Goal: Task Accomplishment & Management: Manage account settings

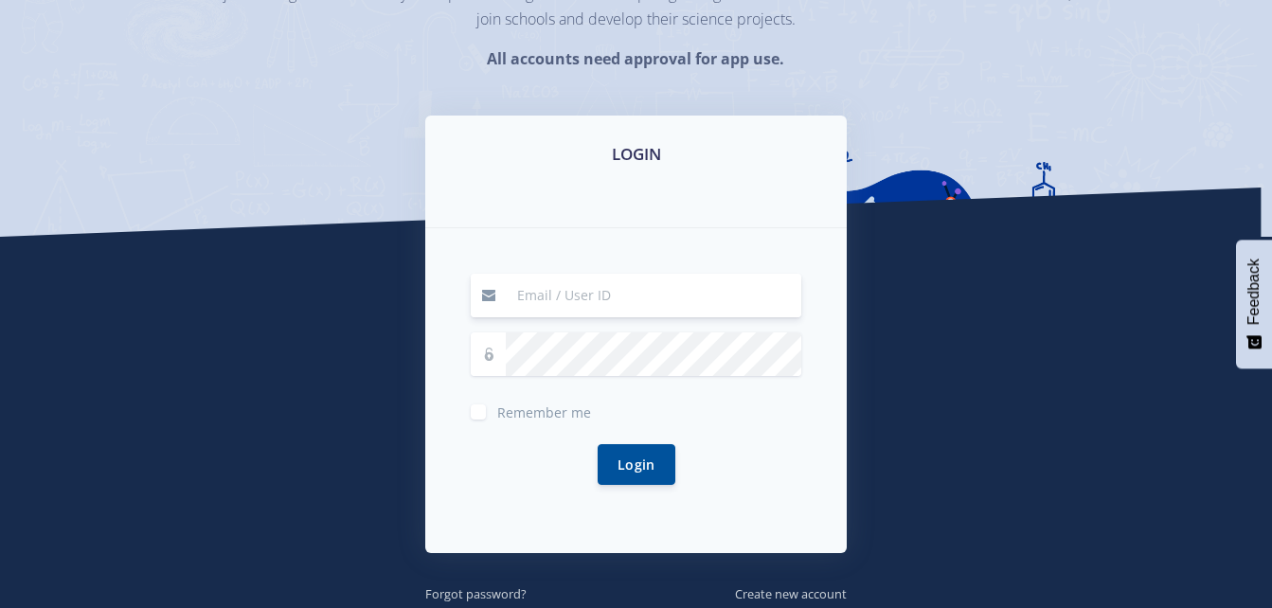
scroll to position [375, 0]
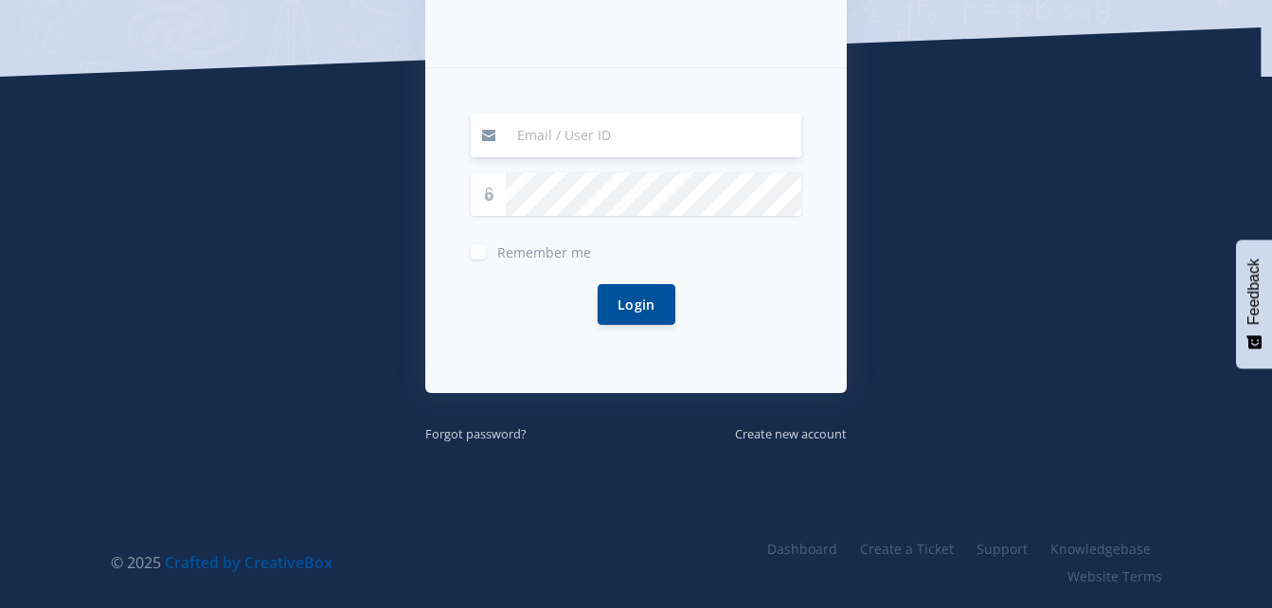
click at [595, 128] on input at bounding box center [654, 136] width 296 height 44
click at [394, 298] on div "LOGIN Remember me Login" at bounding box center [637, 199] width 1080 height 489
click at [563, 112] on div "Remember me Login" at bounding box center [636, 230] width 422 height 325
click at [569, 132] on input at bounding box center [654, 136] width 296 height 44
type input "[EMAIL_ADDRESS][DOMAIN_NAME]"
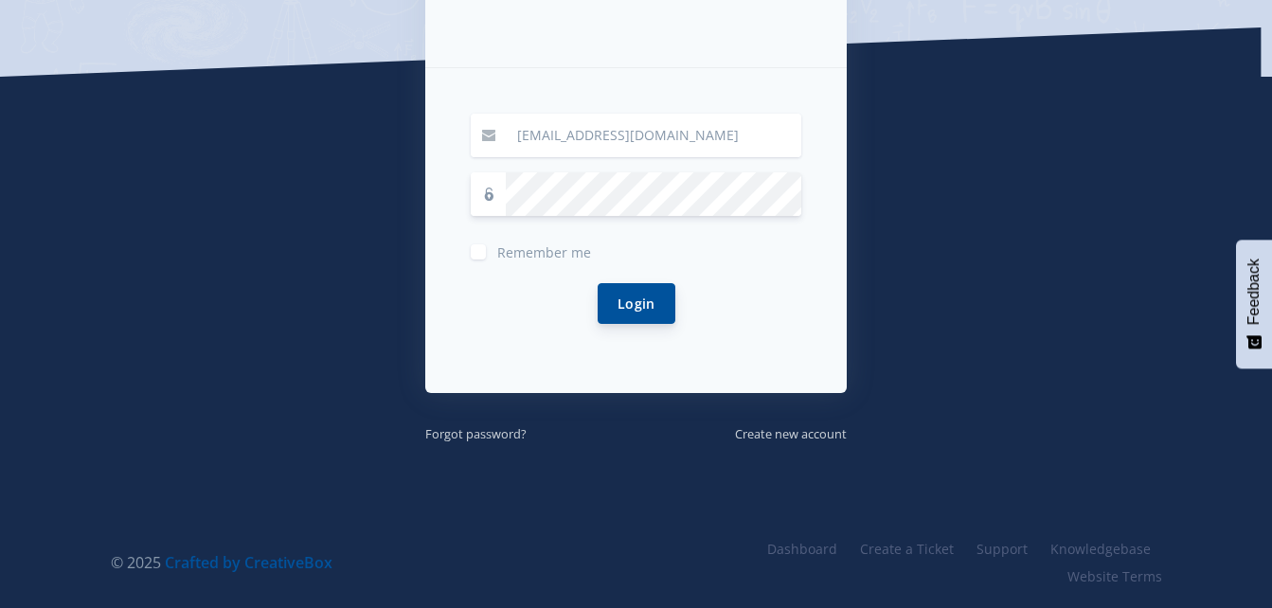
click at [636, 290] on button "Login" at bounding box center [637, 303] width 78 height 41
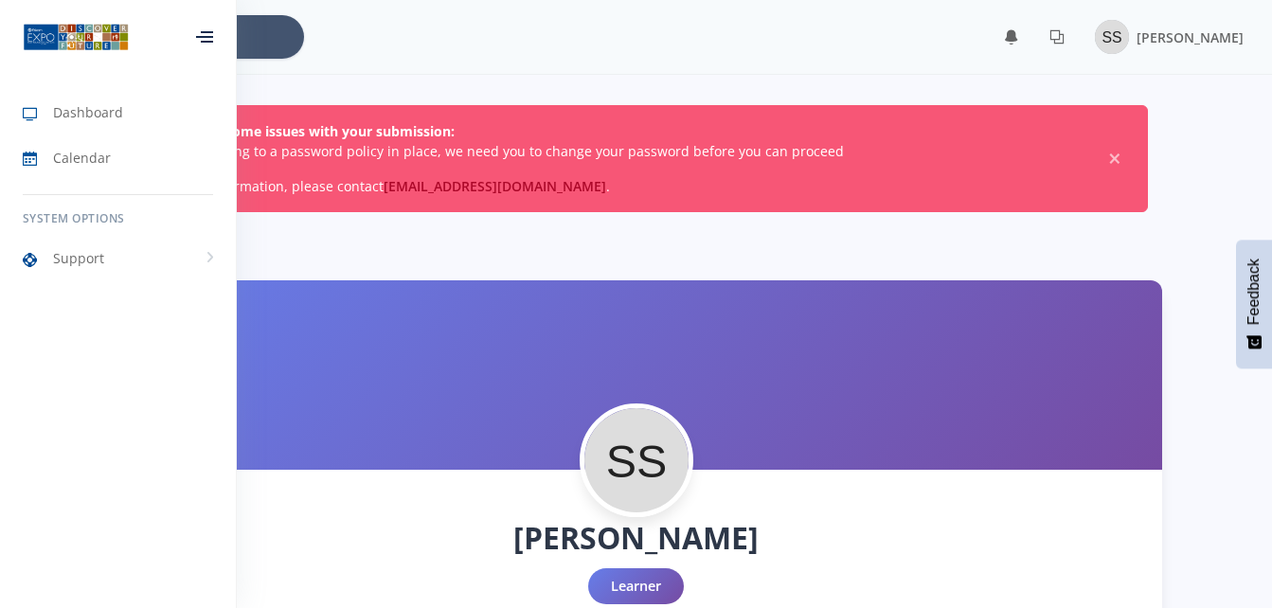
scroll to position [14, 14]
click at [898, 362] on div at bounding box center [637, 375] width 1052 height 190
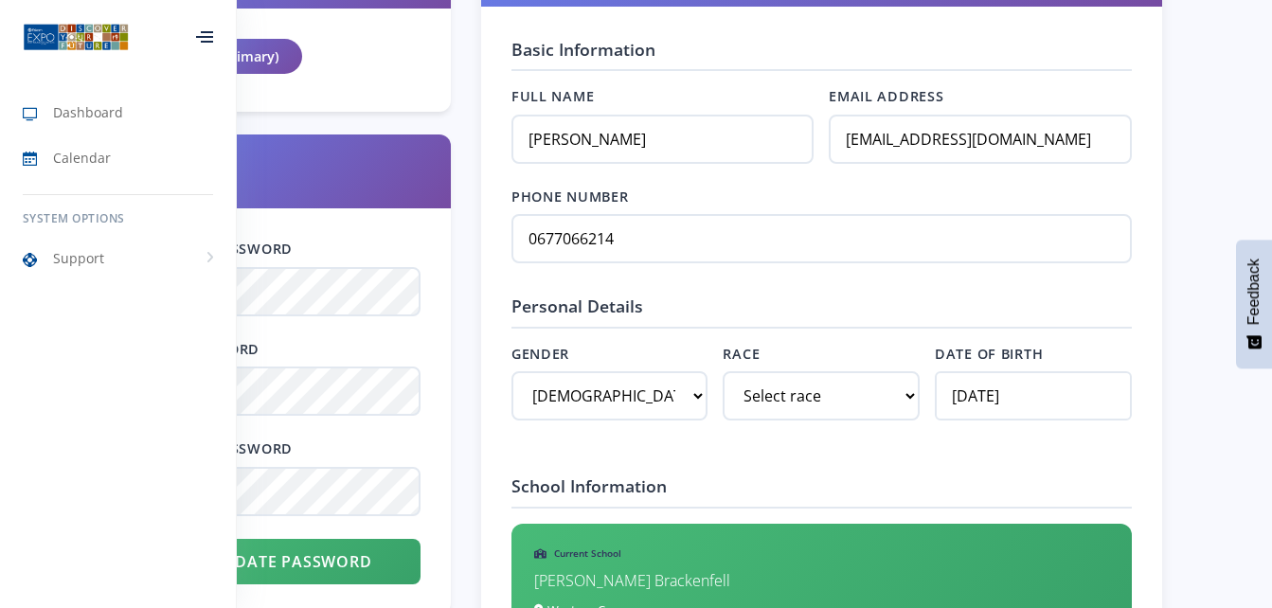
scroll to position [1170, 0]
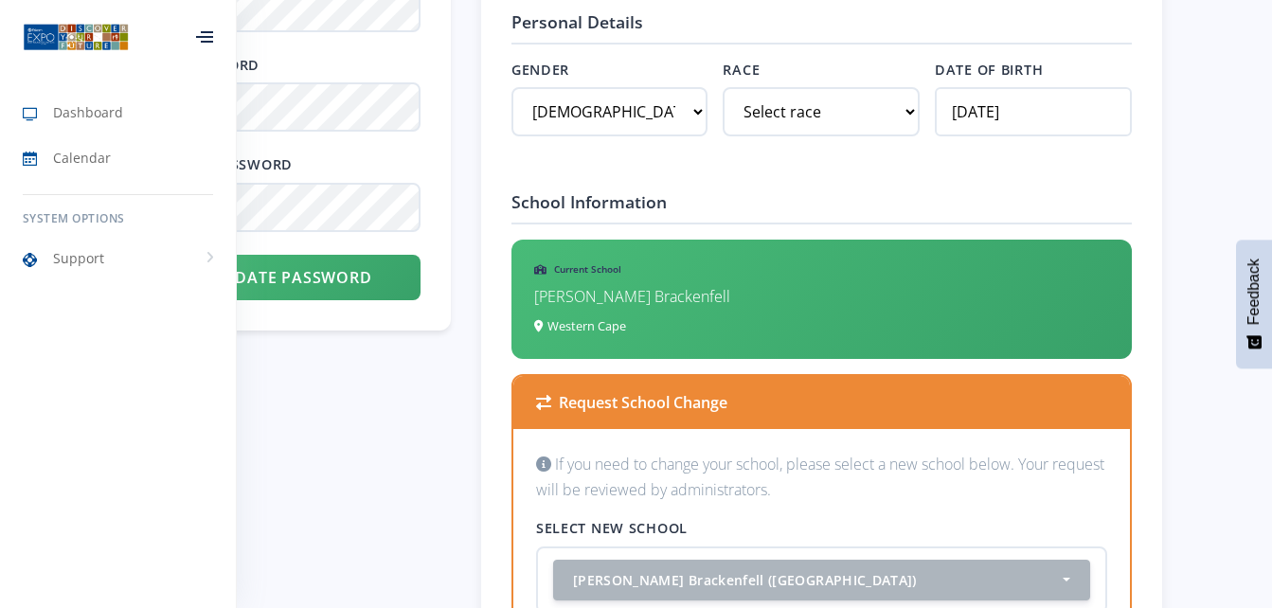
drag, startPoint x: 999, startPoint y: 6, endPoint x: 511, endPoint y: 204, distance: 526.6
click at [512, 204] on h4 "School Information" at bounding box center [822, 207] width 621 height 34
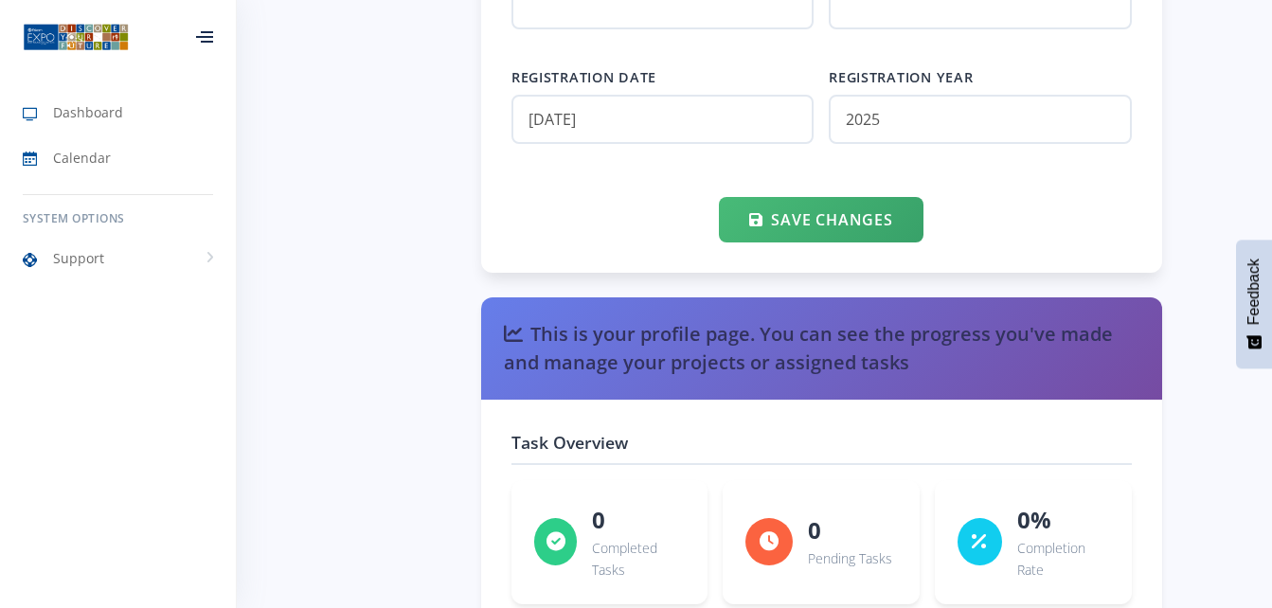
scroll to position [2497, 0]
